Goal: Submit feedback/report problem: Leave review/rating

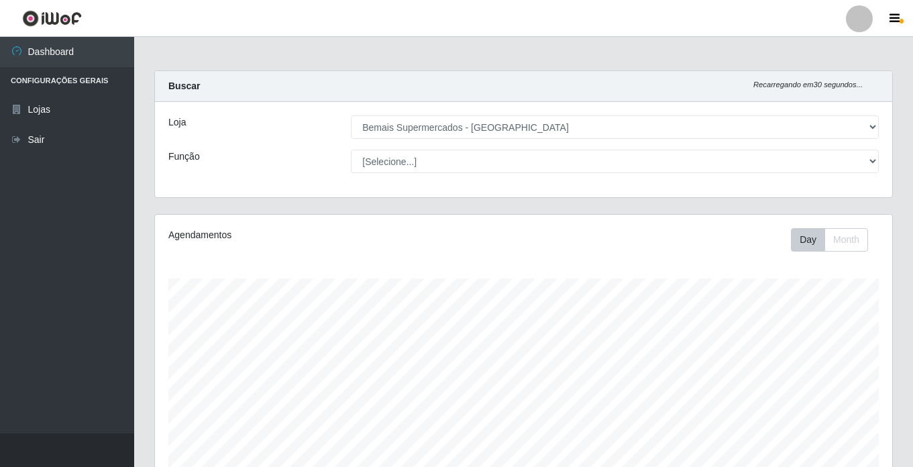
select select "250"
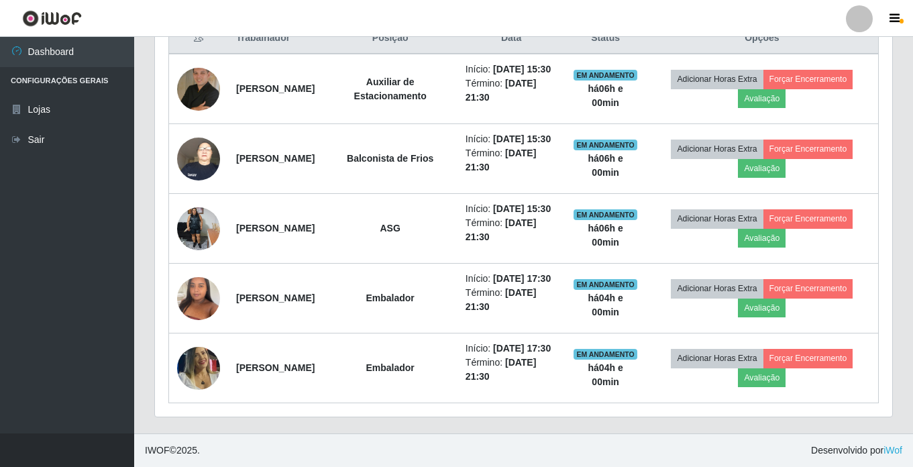
scroll to position [604, 0]
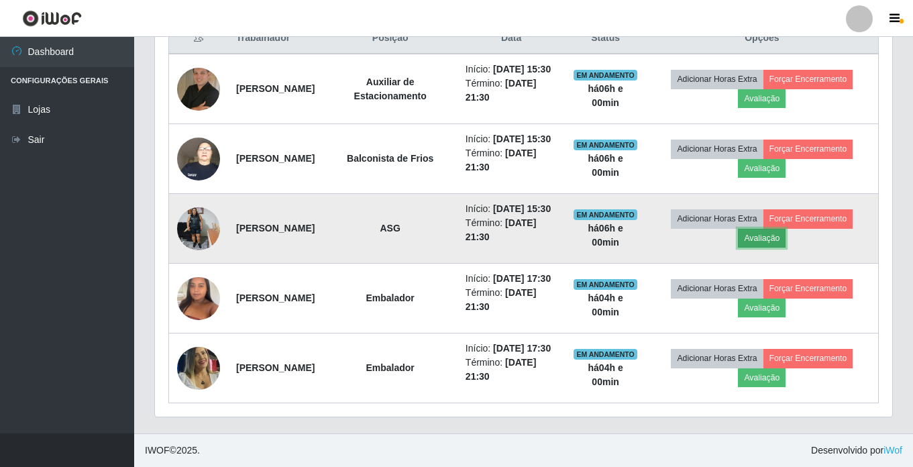
click at [773, 229] on button "Avaliação" at bounding box center [762, 238] width 48 height 19
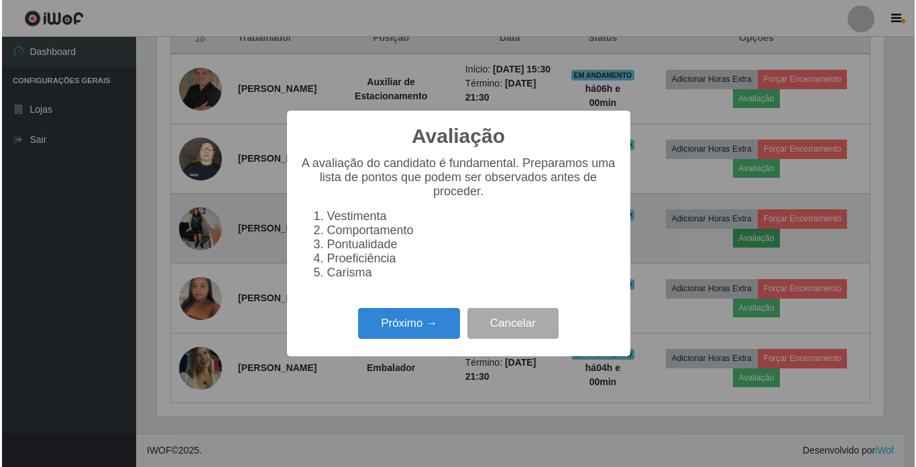
scroll to position [278, 731]
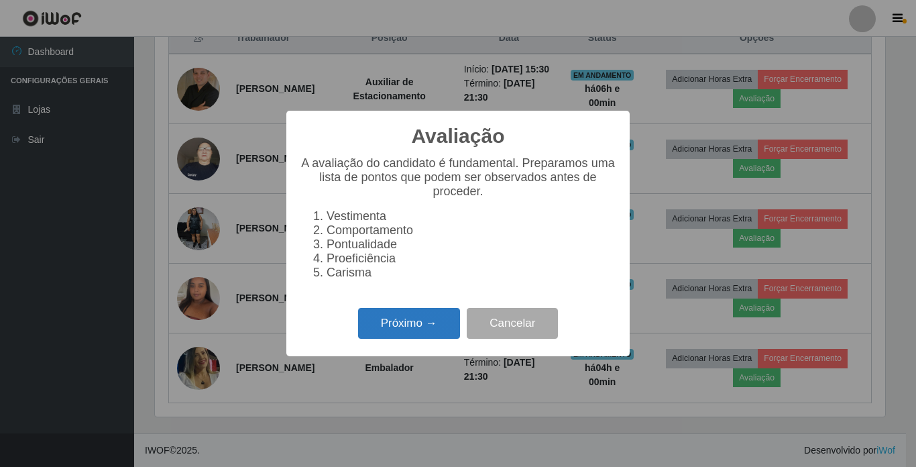
click at [384, 327] on button "Próximo →" at bounding box center [409, 324] width 102 height 32
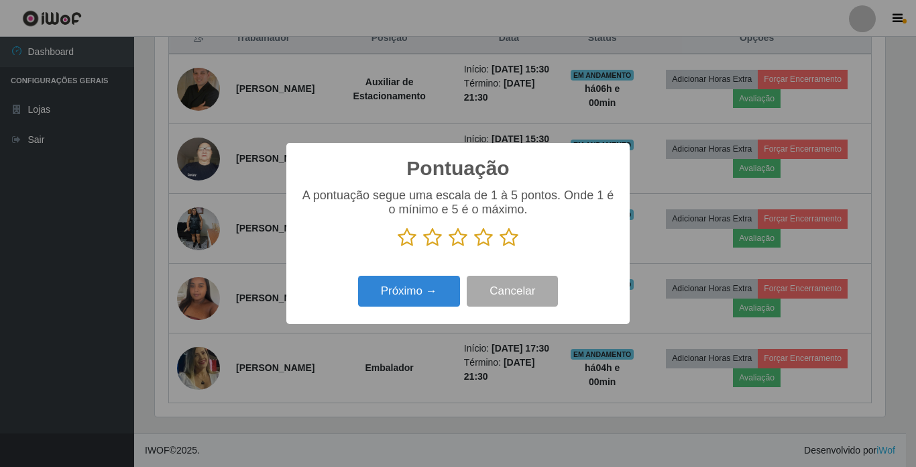
scroll to position [670523, 670071]
click at [512, 243] on icon at bounding box center [509, 237] width 19 height 20
click at [500, 248] on input "radio" at bounding box center [500, 248] width 0 height 0
click at [427, 290] on button "Próximo →" at bounding box center [409, 292] width 102 height 32
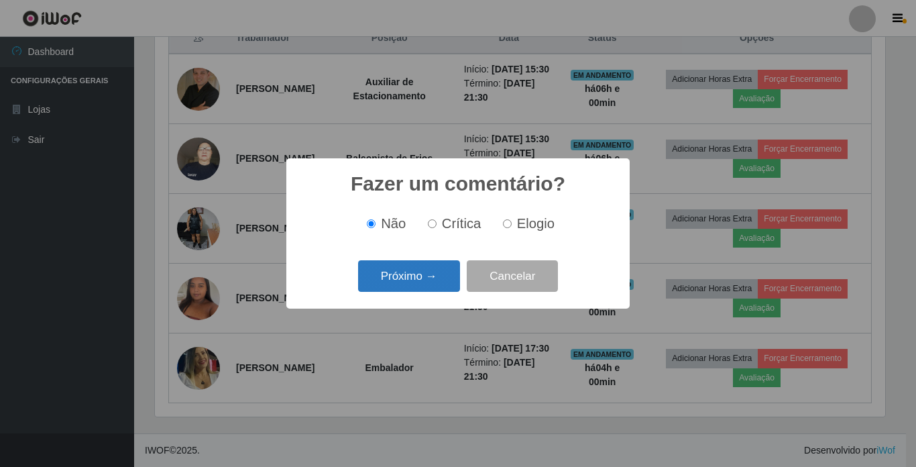
click at [406, 284] on button "Próximo →" at bounding box center [409, 276] width 102 height 32
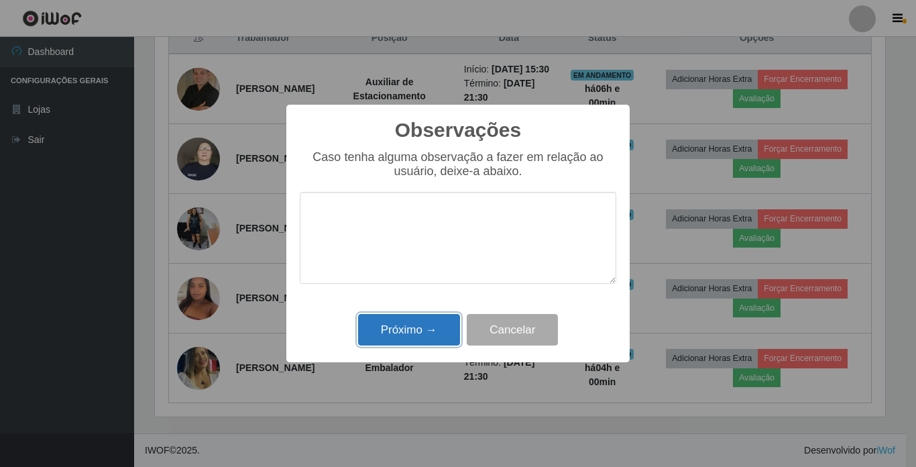
click at [413, 317] on button "Próximo →" at bounding box center [409, 330] width 102 height 32
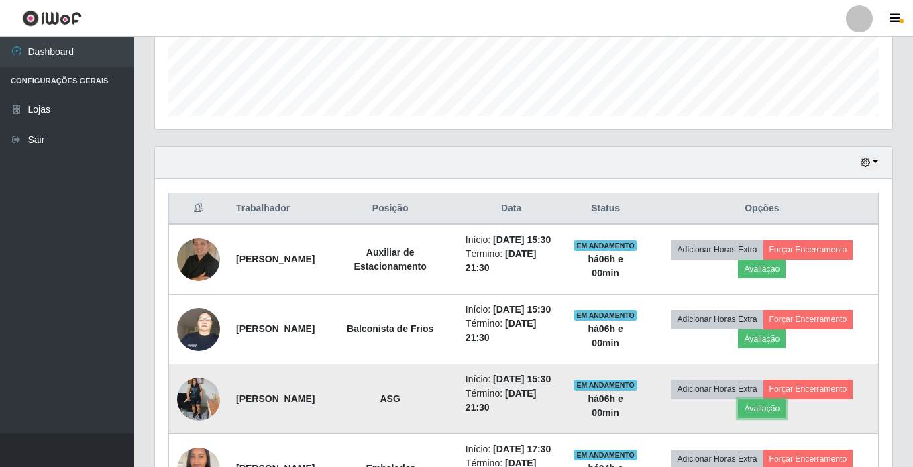
scroll to position [470, 0]
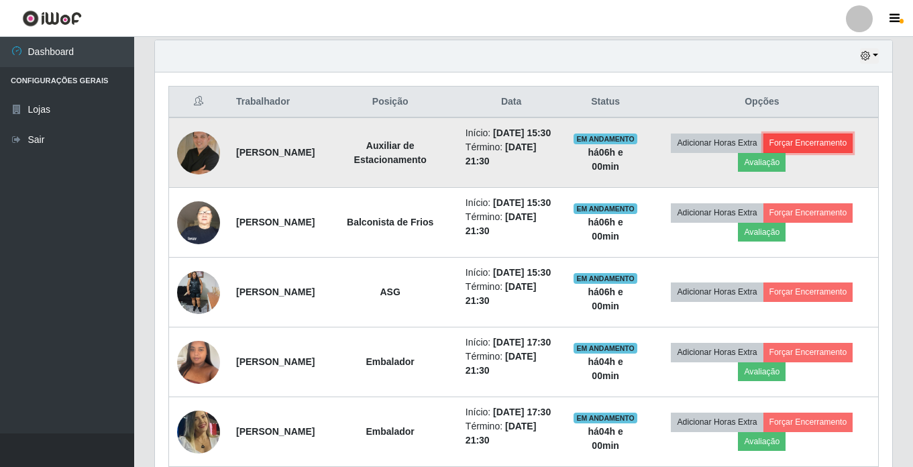
click at [831, 150] on button "Forçar Encerramento" at bounding box center [808, 142] width 90 height 19
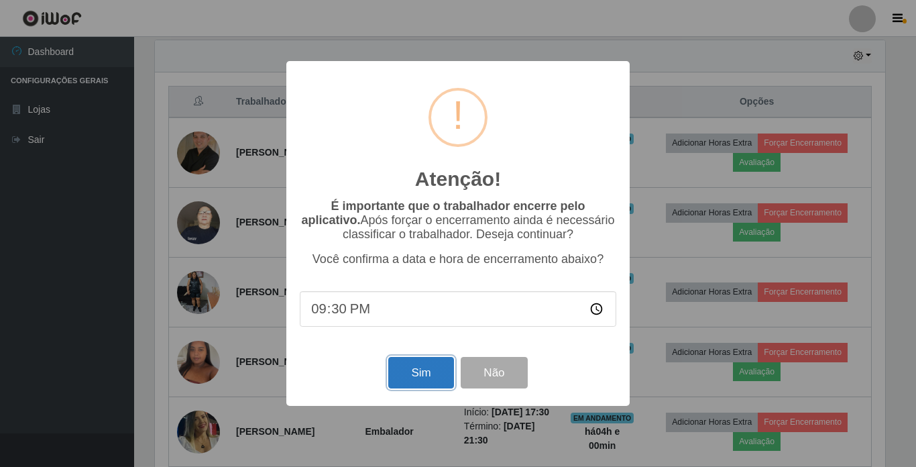
click at [413, 374] on button "Sim" at bounding box center [420, 373] width 65 height 32
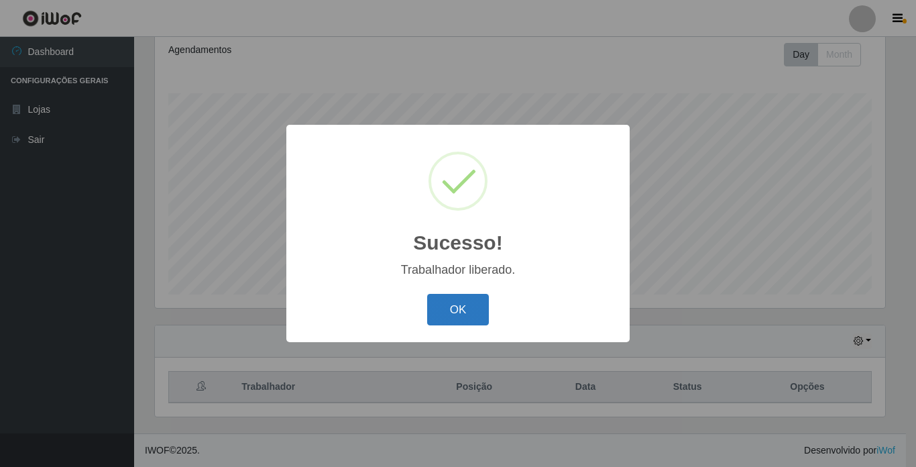
click at [462, 305] on button "OK" at bounding box center [458, 310] width 62 height 32
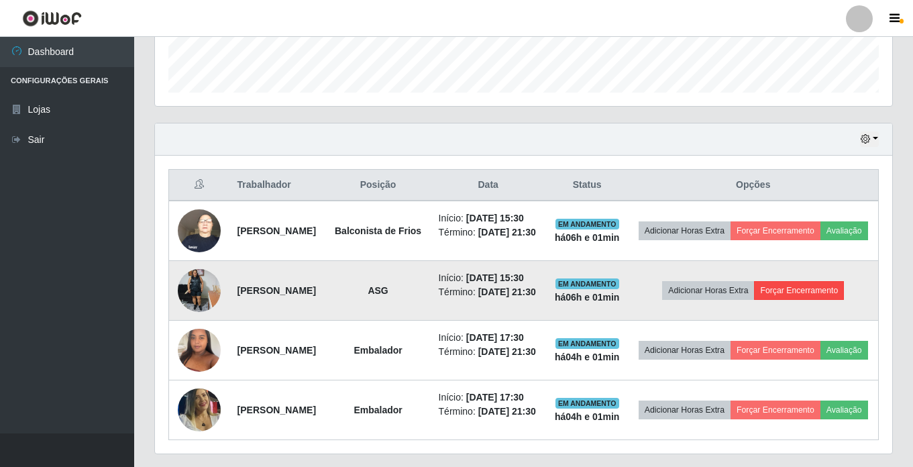
scroll to position [453, 0]
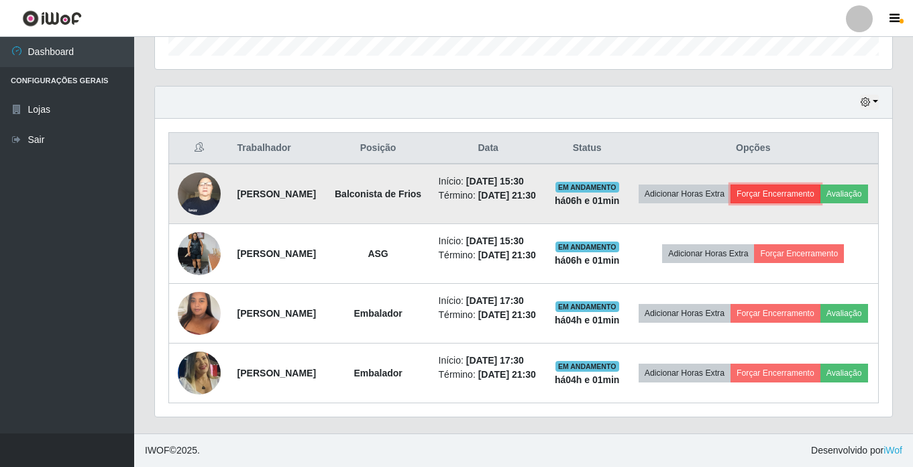
click at [820, 184] on button "Forçar Encerramento" at bounding box center [776, 193] width 90 height 19
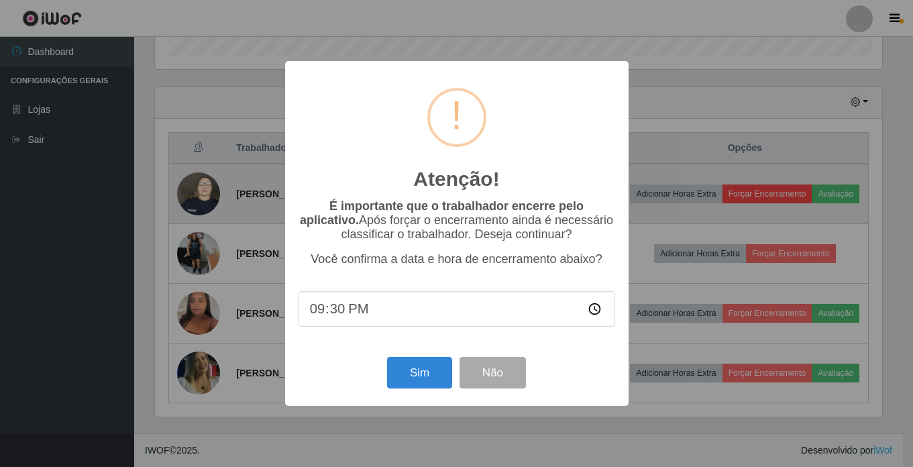
scroll to position [278, 731]
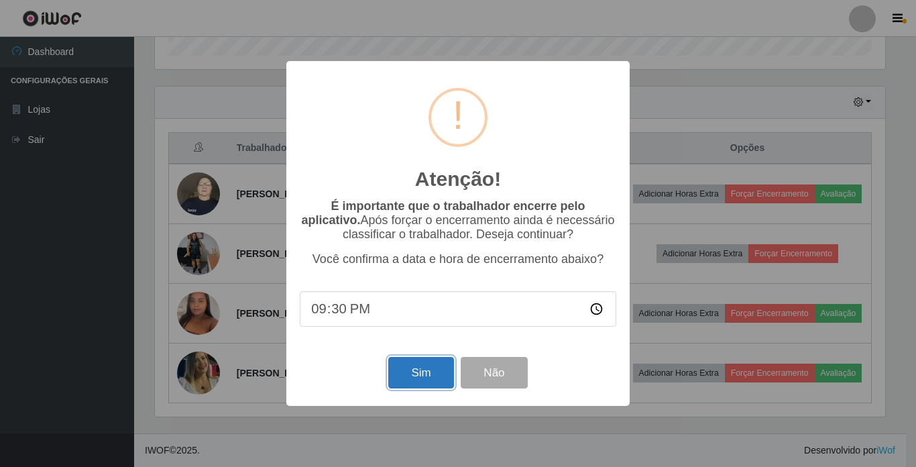
click at [432, 370] on button "Sim" at bounding box center [420, 373] width 65 height 32
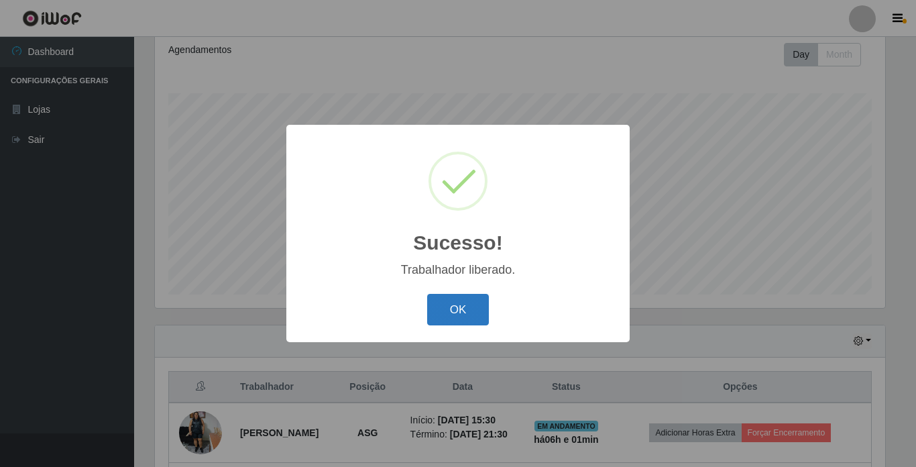
click at [468, 301] on button "OK" at bounding box center [458, 310] width 62 height 32
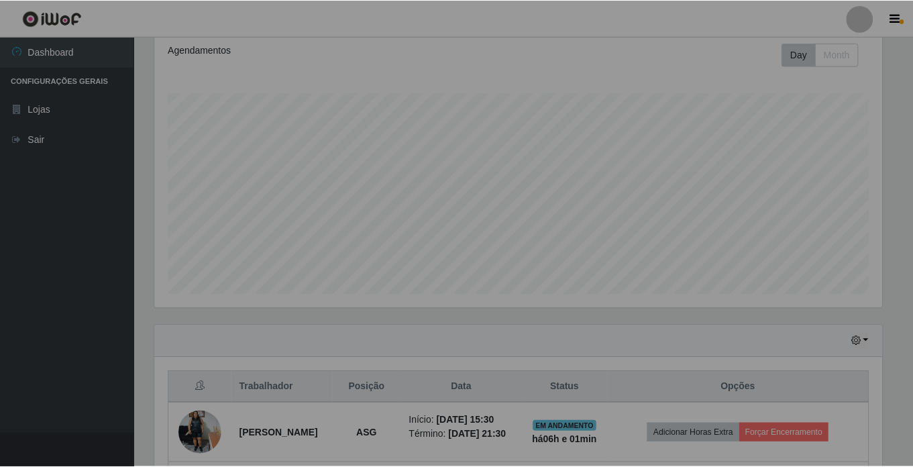
scroll to position [0, 0]
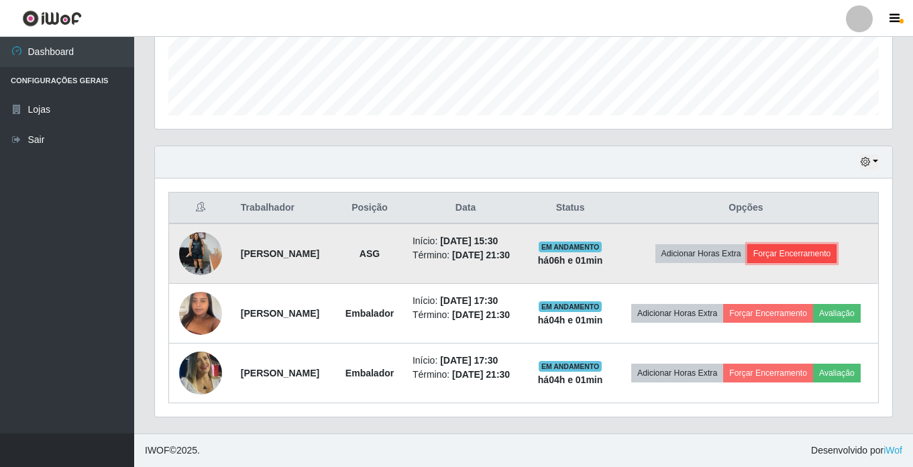
click at [837, 244] on button "Forçar Encerramento" at bounding box center [792, 253] width 90 height 19
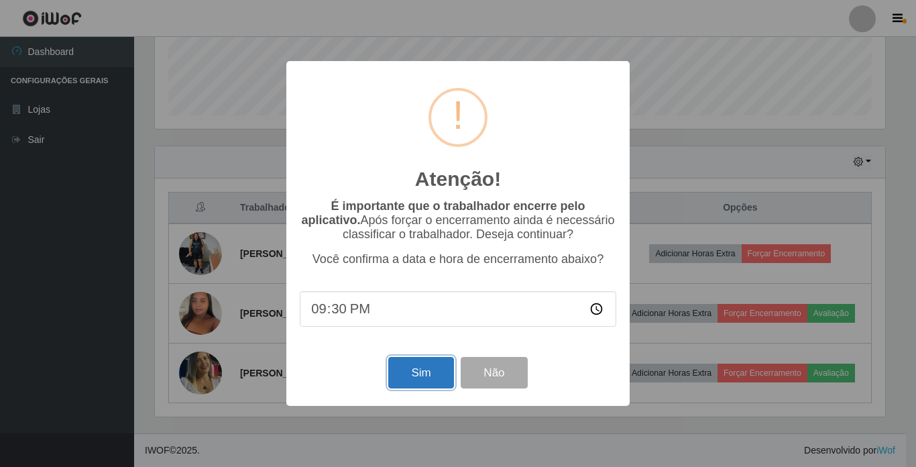
click at [425, 382] on button "Sim" at bounding box center [420, 373] width 65 height 32
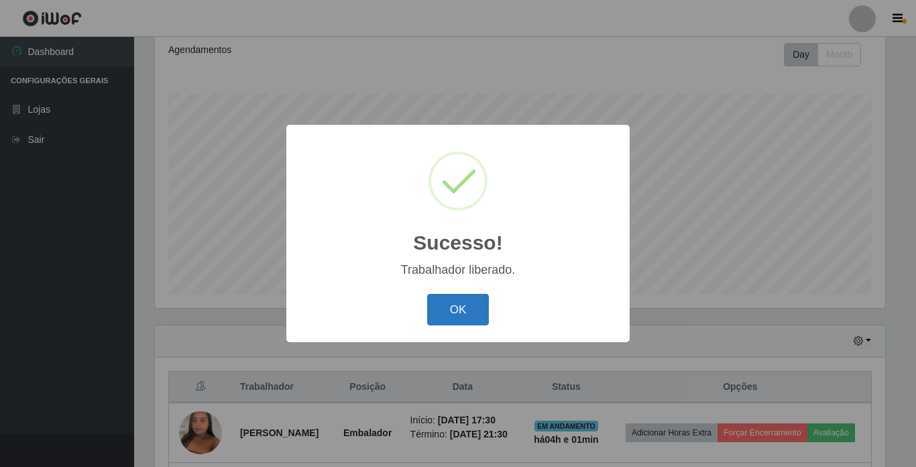
click at [459, 307] on button "OK" at bounding box center [458, 310] width 62 height 32
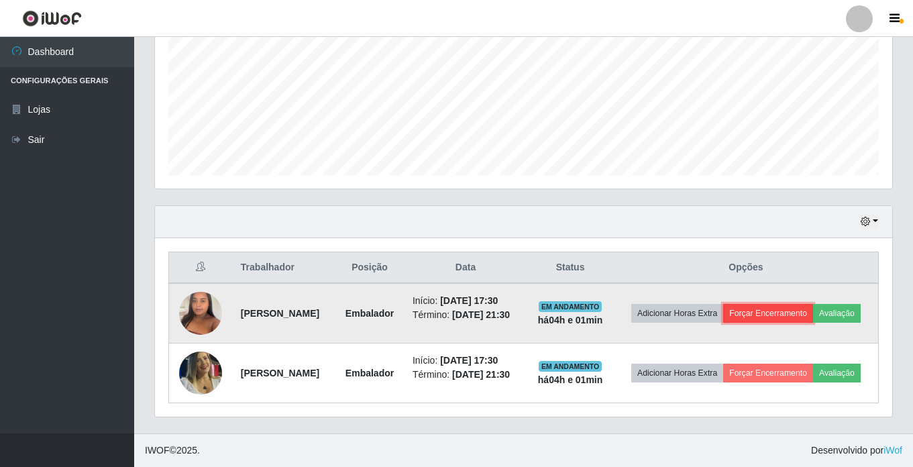
click at [813, 304] on button "Forçar Encerramento" at bounding box center [768, 313] width 90 height 19
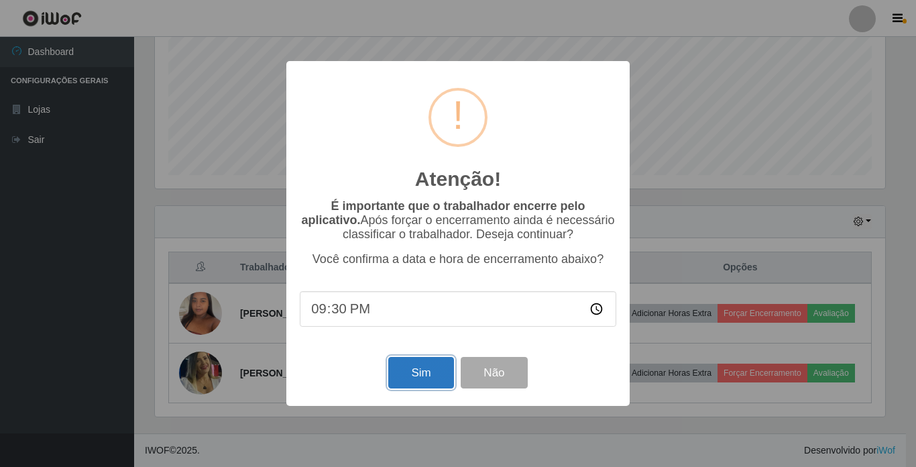
click at [417, 381] on button "Sim" at bounding box center [420, 373] width 65 height 32
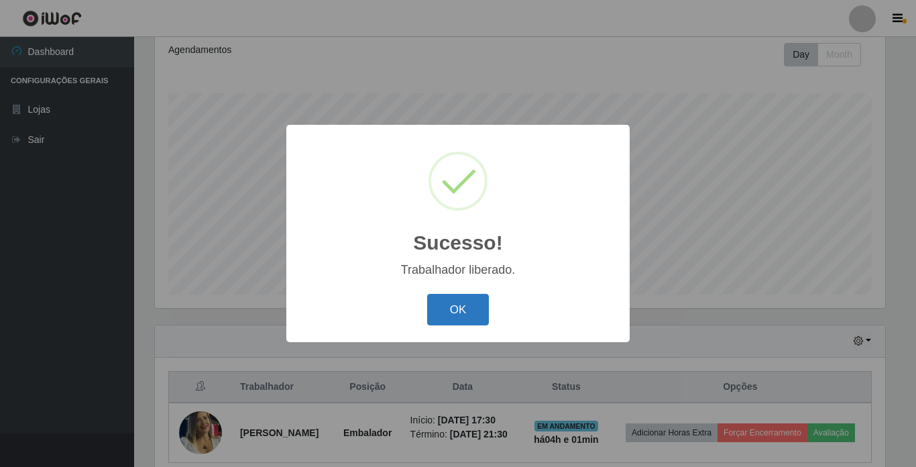
click at [468, 313] on button "OK" at bounding box center [458, 310] width 62 height 32
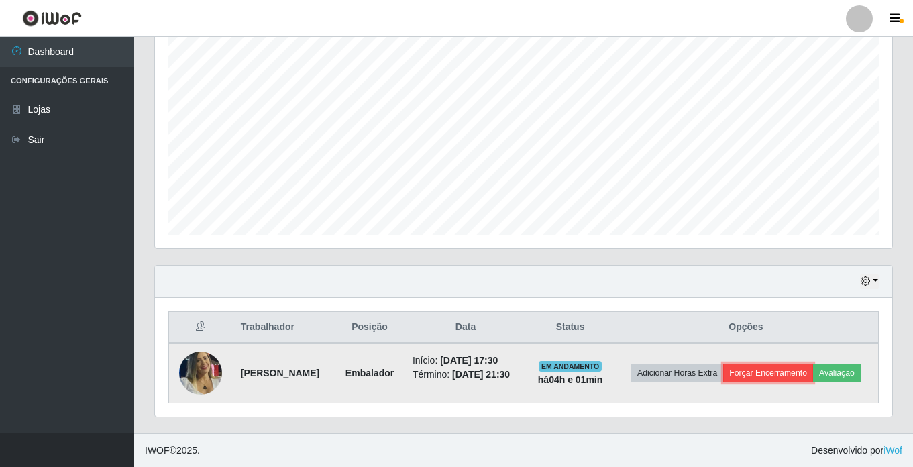
click at [812, 364] on button "Forçar Encerramento" at bounding box center [768, 373] width 90 height 19
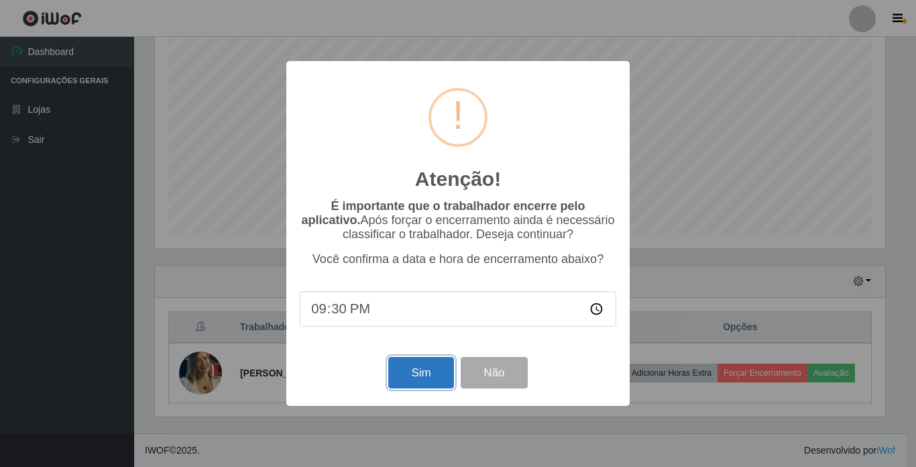
click at [420, 384] on button "Sim" at bounding box center [420, 373] width 65 height 32
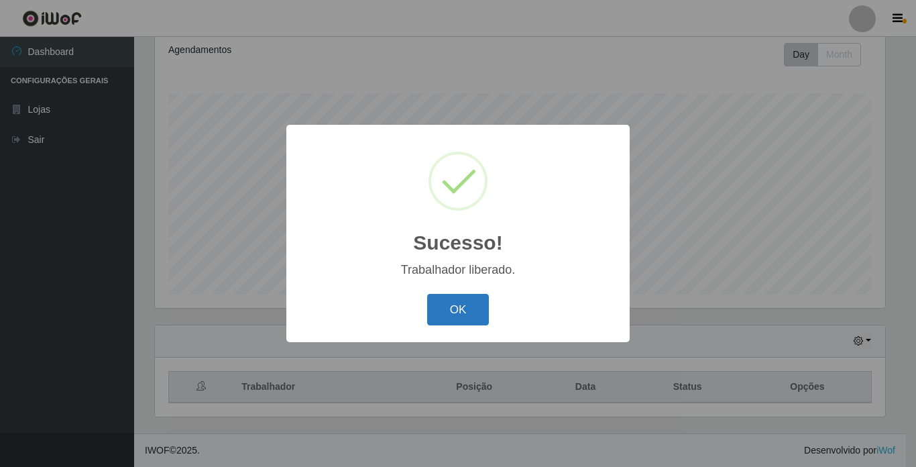
click at [446, 314] on button "OK" at bounding box center [458, 310] width 62 height 32
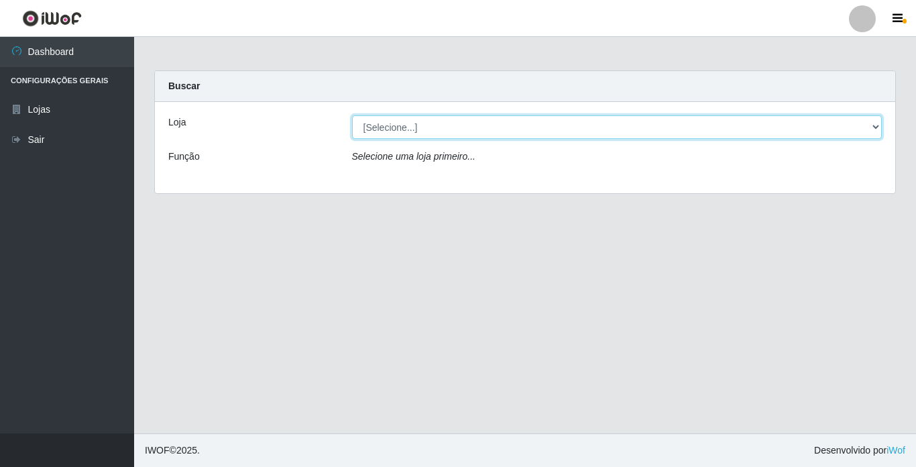
click at [404, 131] on select "[Selecione...] Bemais Supermercados - Cidade Universitária" at bounding box center [617, 126] width 531 height 23
select select "250"
click at [352, 115] on select "[Selecione...] Bemais Supermercados - Cidade Universitária" at bounding box center [617, 126] width 531 height 23
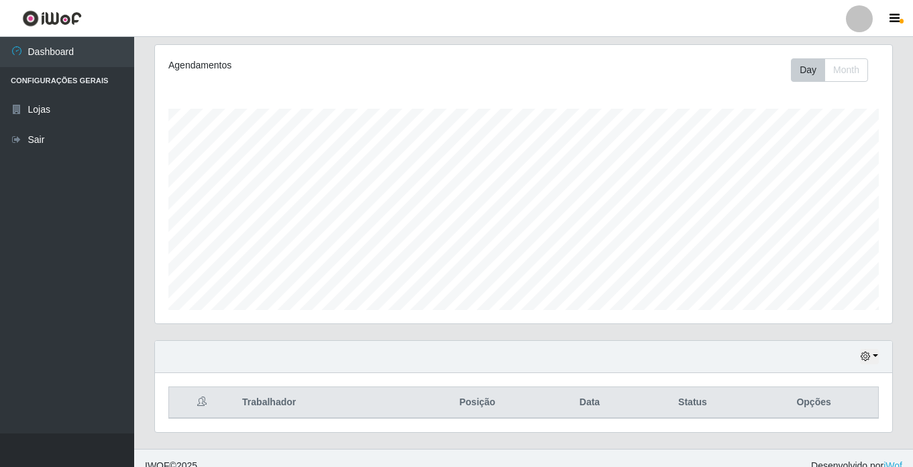
scroll to position [185, 0]
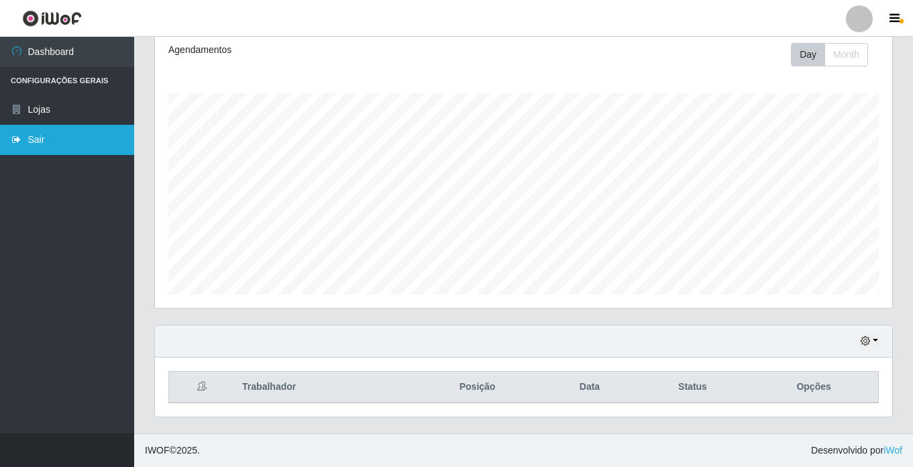
click at [37, 138] on link "Sair" at bounding box center [67, 140] width 134 height 30
